Goal: Task Accomplishment & Management: Manage account settings

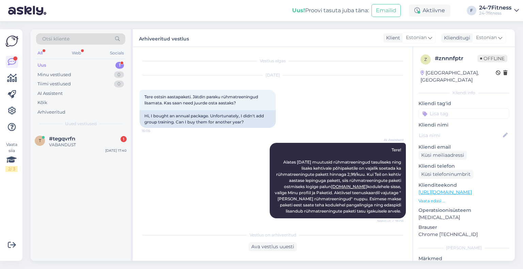
scroll to position [134, 0]
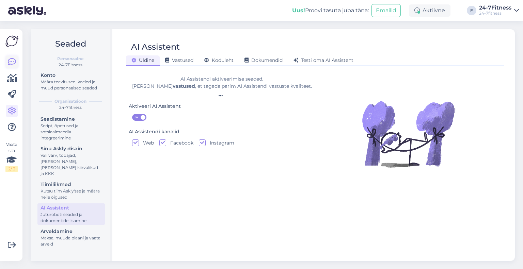
click at [11, 59] on icon at bounding box center [12, 62] width 8 height 8
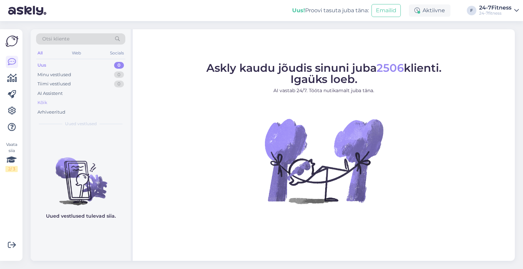
click at [67, 106] on div "Kõik" at bounding box center [80, 103] width 89 height 10
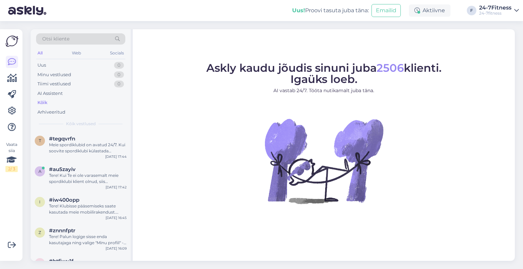
click at [68, 139] on span "#tegqvrfn" at bounding box center [62, 139] width 26 height 6
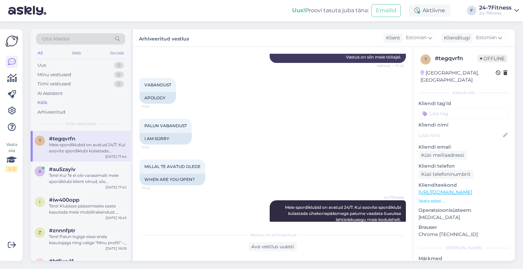
scroll to position [390, 0]
